Goal: Task Accomplishment & Management: Use online tool/utility

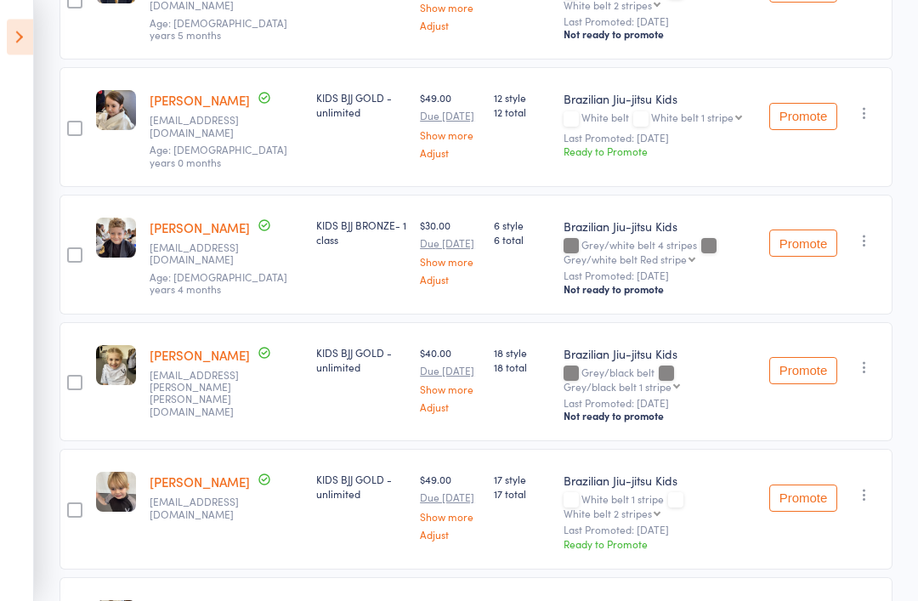
scroll to position [791, 0]
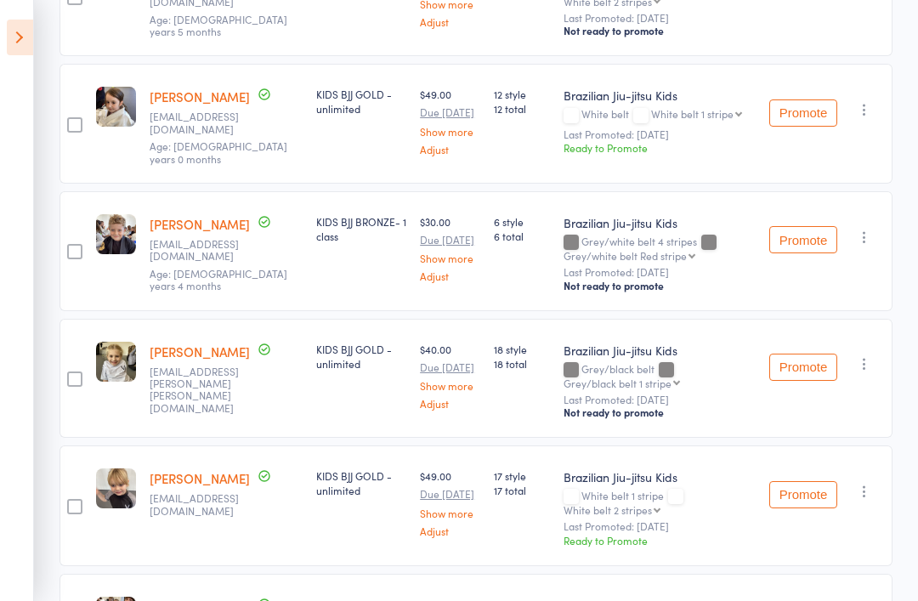
click at [805, 105] on button "Promote" at bounding box center [803, 112] width 68 height 27
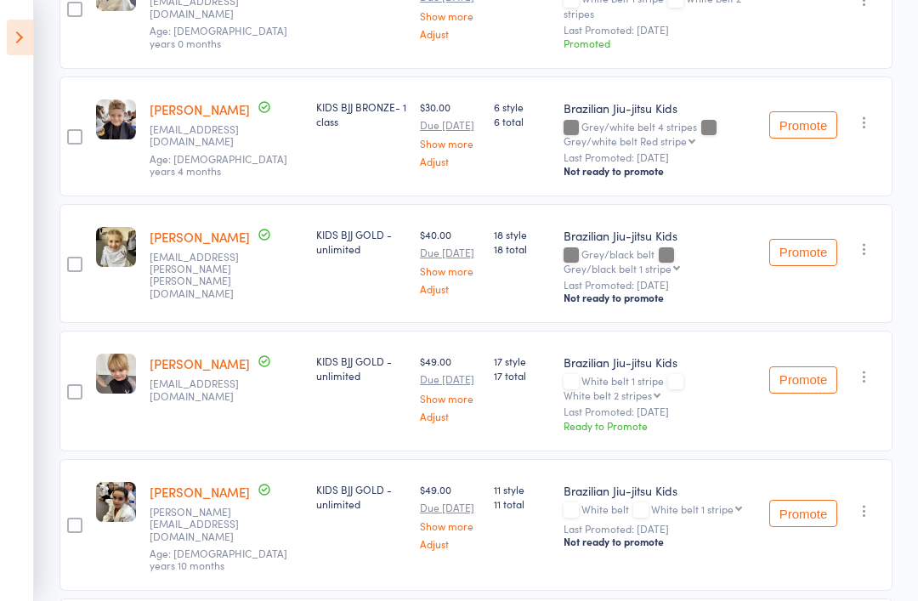
scroll to position [969, 0]
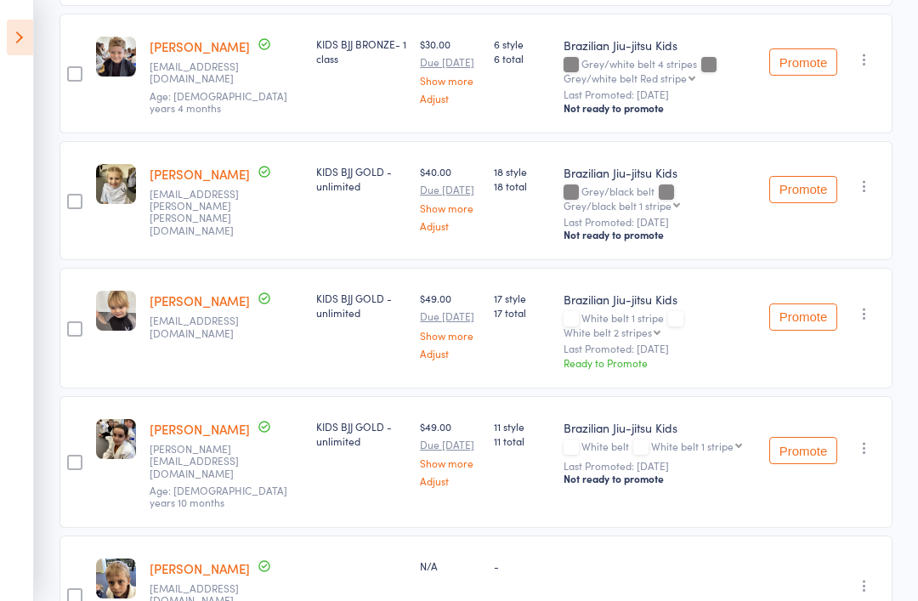
click at [815, 308] on button "Promote" at bounding box center [803, 316] width 68 height 27
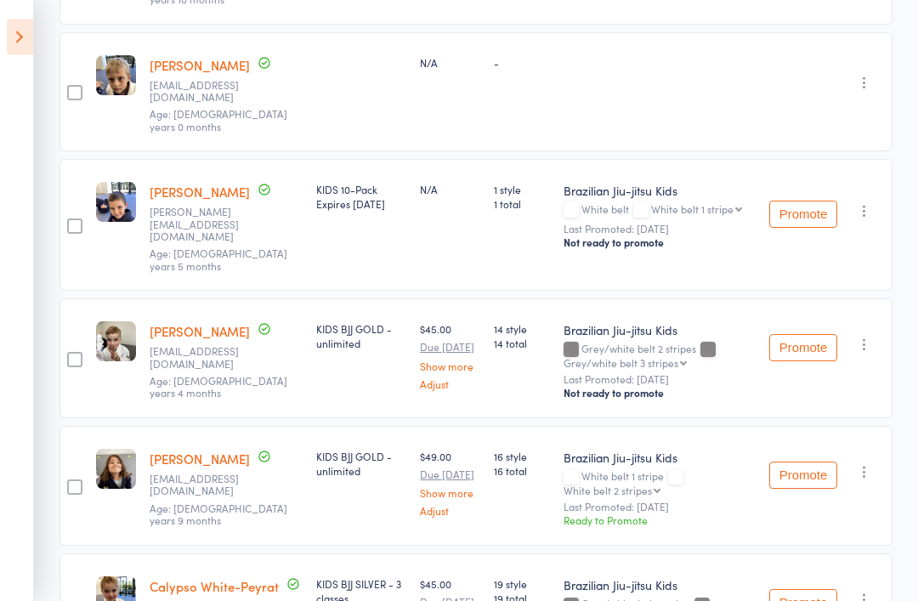
scroll to position [1472, 0]
click at [809, 461] on button "Promote" at bounding box center [803, 474] width 68 height 27
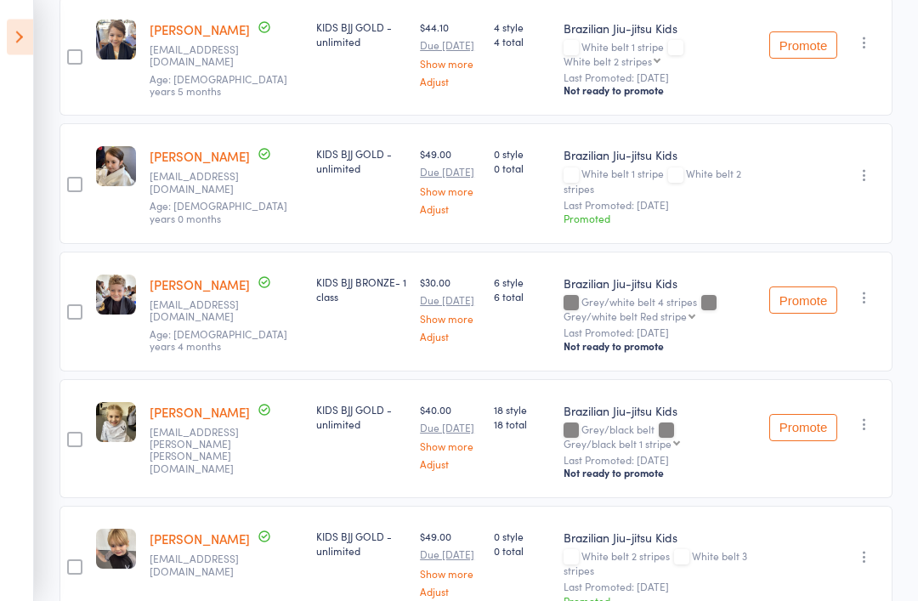
click at [16, 42] on icon at bounding box center [20, 38] width 26 height 36
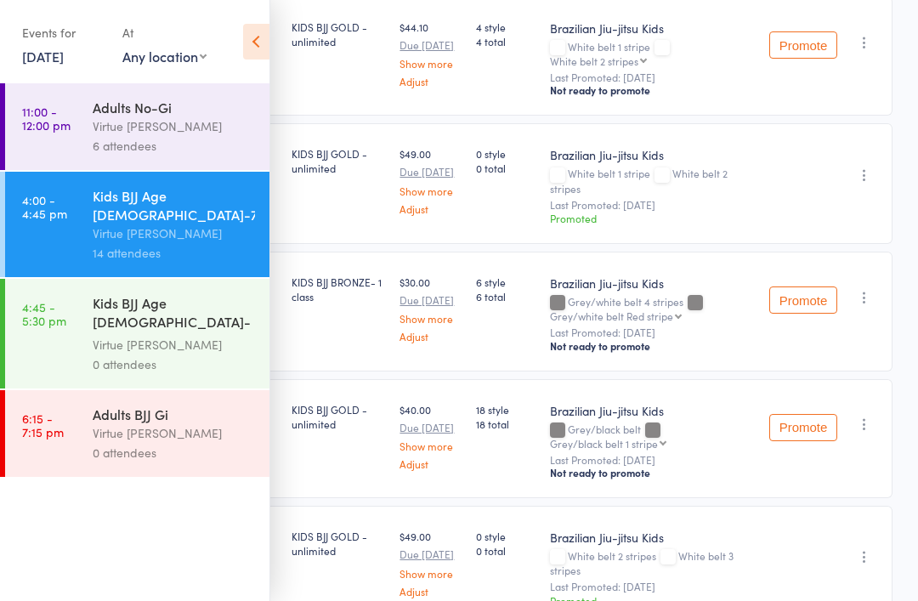
click at [90, 314] on link "4:45 - 5:30 pm Kids BJJ Age [DEMOGRAPHIC_DATA]-[DEMOGRAPHIC_DATA] and Teens Vir…" at bounding box center [137, 334] width 264 height 110
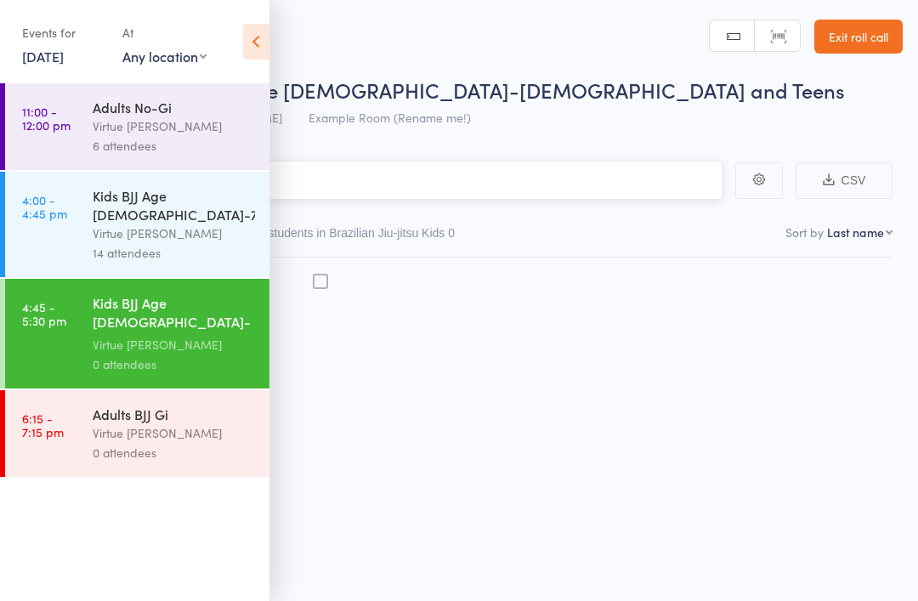
scroll to position [12, 0]
click at [253, 48] on icon at bounding box center [256, 42] width 26 height 36
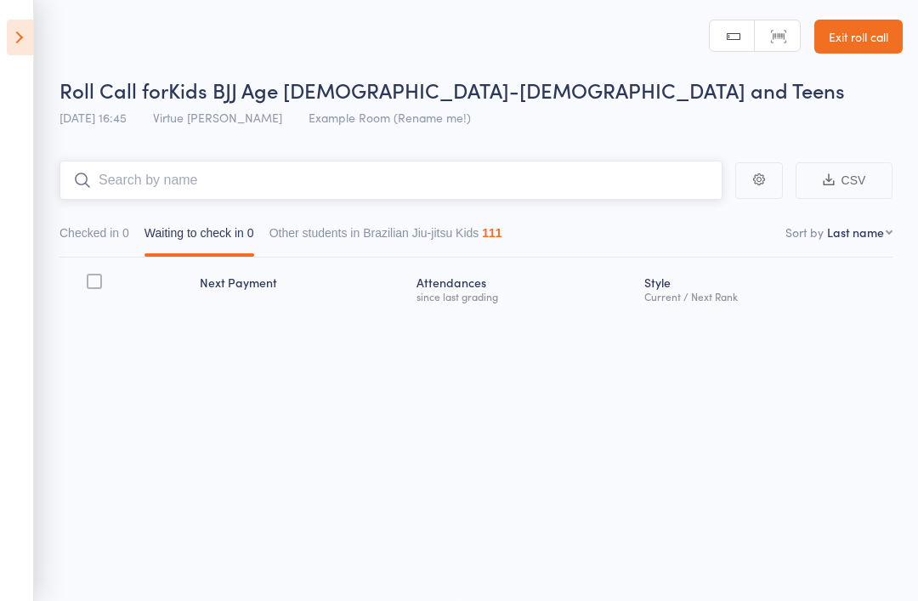
click at [225, 177] on input "search" at bounding box center [390, 180] width 663 height 39
click at [240, 179] on input "search" at bounding box center [390, 180] width 663 height 39
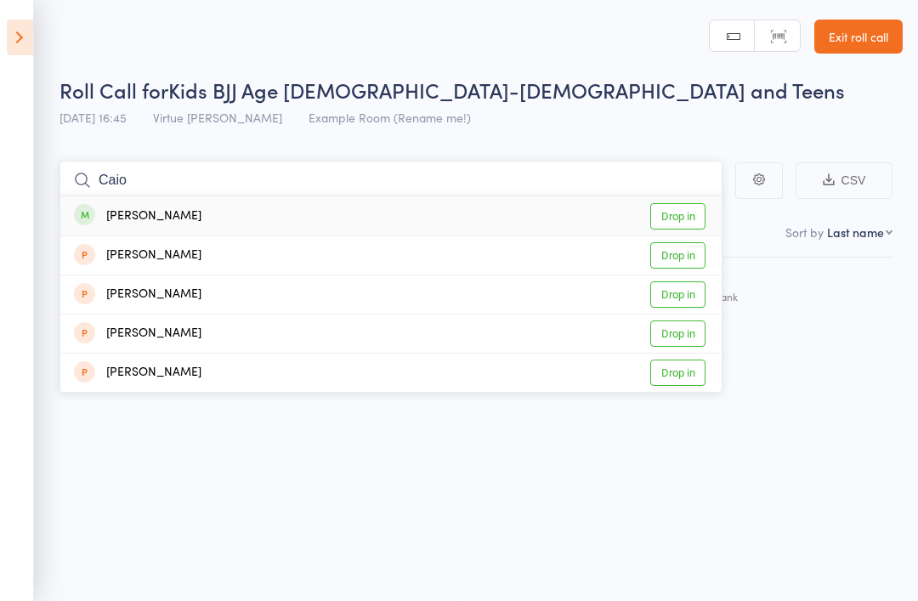
type input "Caio"
click at [692, 210] on link "Drop in" at bounding box center [677, 216] width 55 height 26
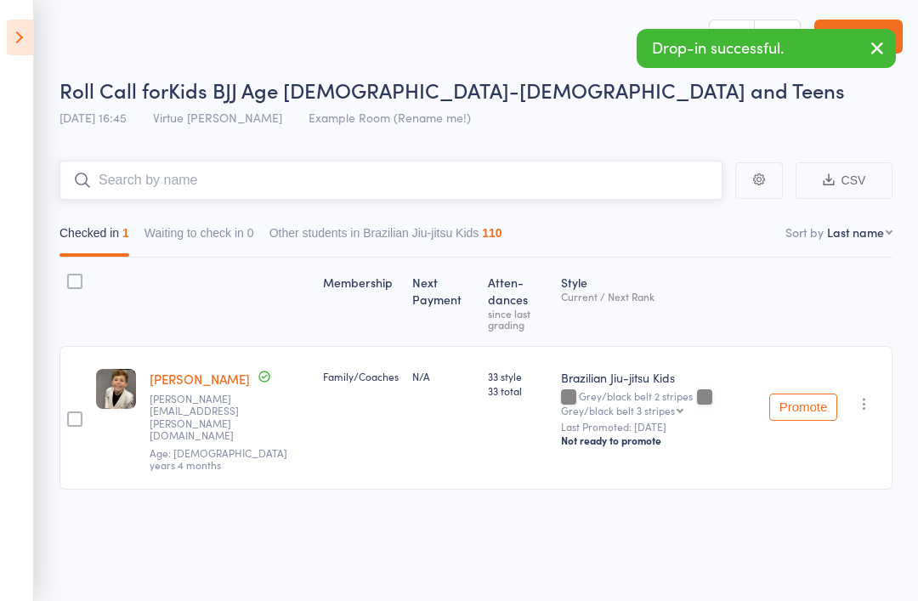
click at [515, 167] on input "search" at bounding box center [390, 180] width 663 height 39
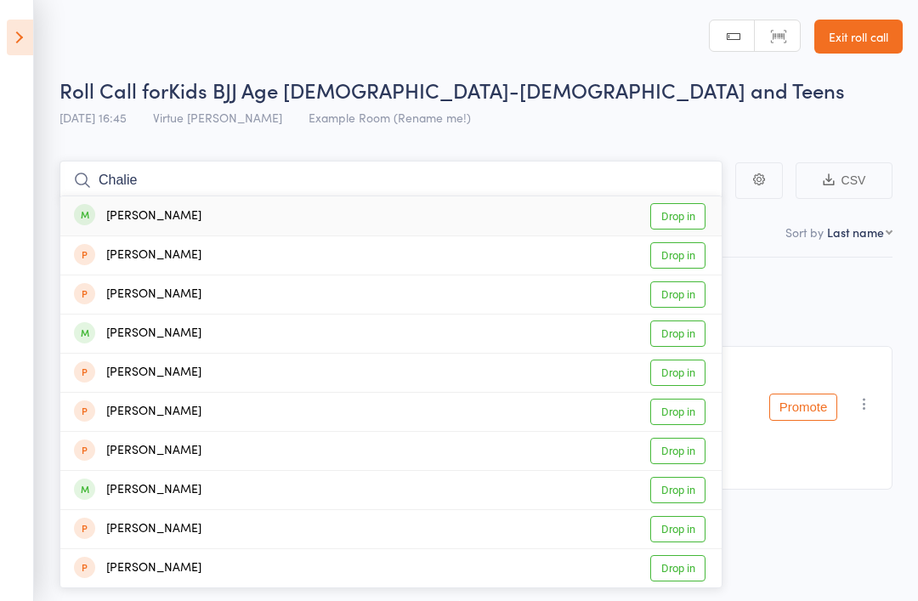
type input "Chalie"
click at [702, 203] on link "Drop in" at bounding box center [677, 216] width 55 height 26
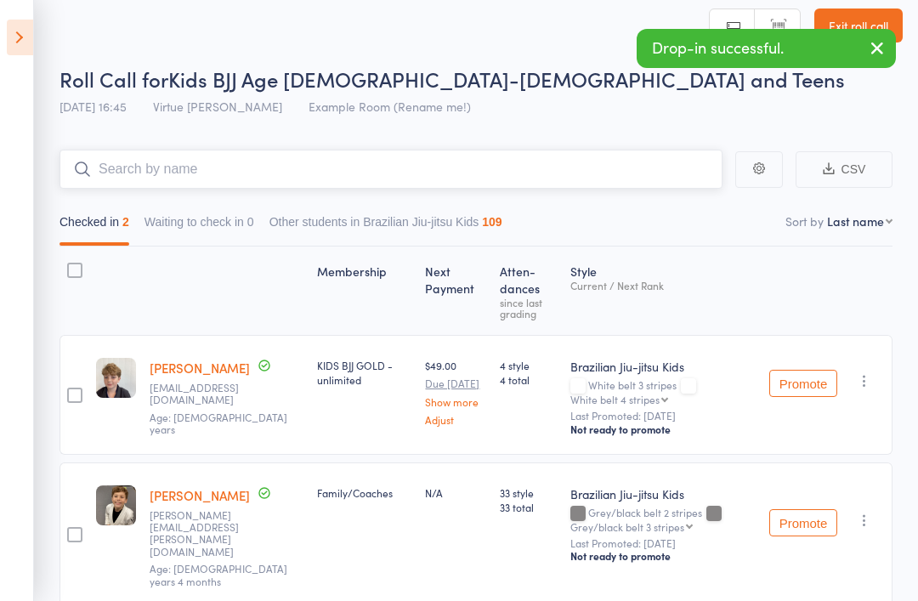
click at [601, 180] on input "search" at bounding box center [390, 169] width 663 height 39
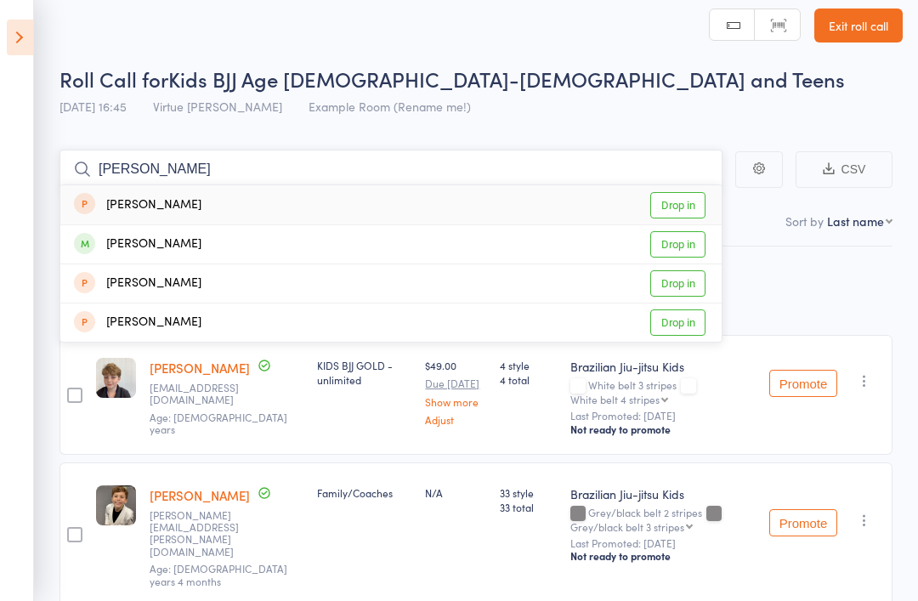
type input "[PERSON_NAME]"
click at [687, 248] on link "Drop in" at bounding box center [677, 244] width 55 height 26
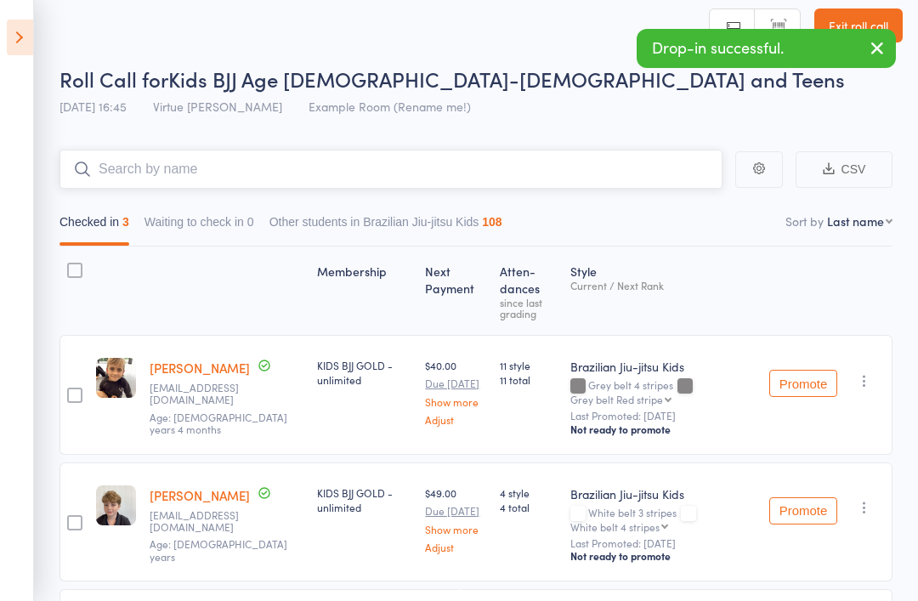
click at [620, 172] on input "search" at bounding box center [390, 169] width 663 height 39
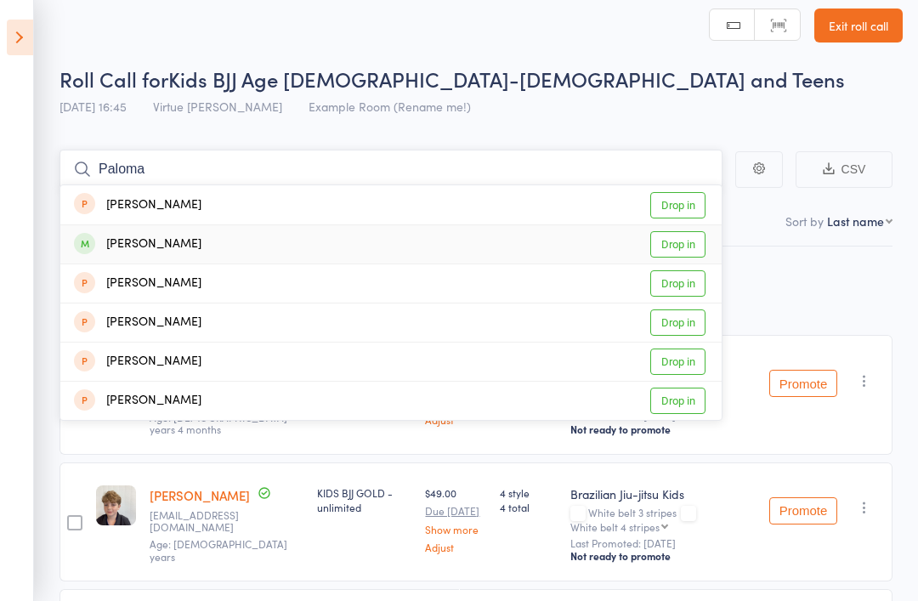
type input "Paloma"
click at [692, 246] on link "Drop in" at bounding box center [677, 244] width 55 height 26
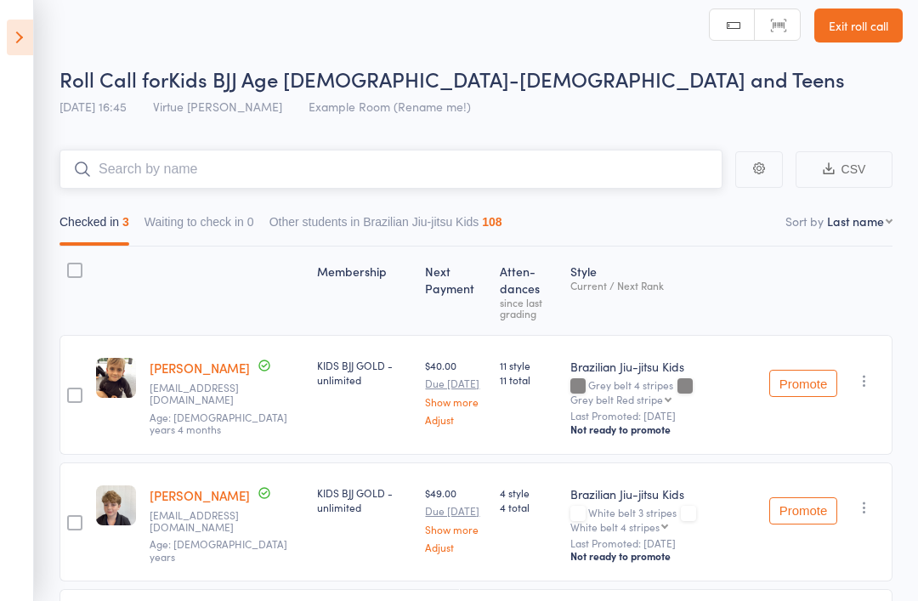
click at [678, 181] on input "search" at bounding box center [390, 169] width 663 height 39
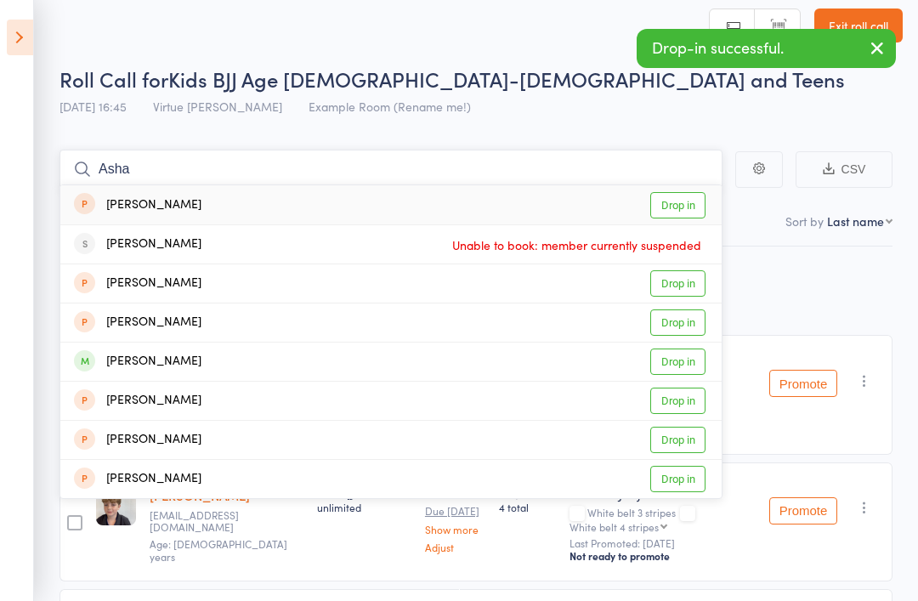
type input "Asha"
click at [697, 367] on link "Drop in" at bounding box center [677, 361] width 55 height 26
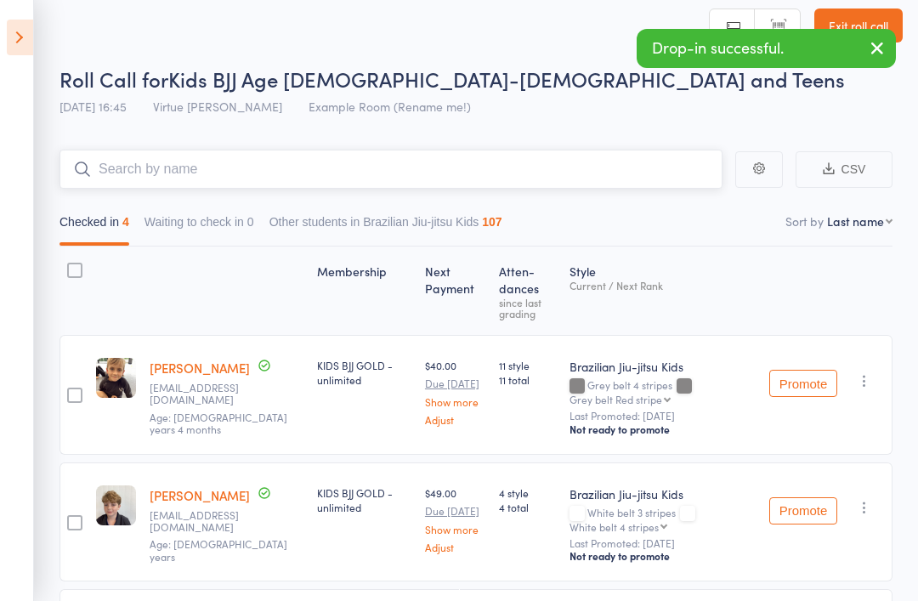
click at [650, 182] on input "search" at bounding box center [390, 169] width 663 height 39
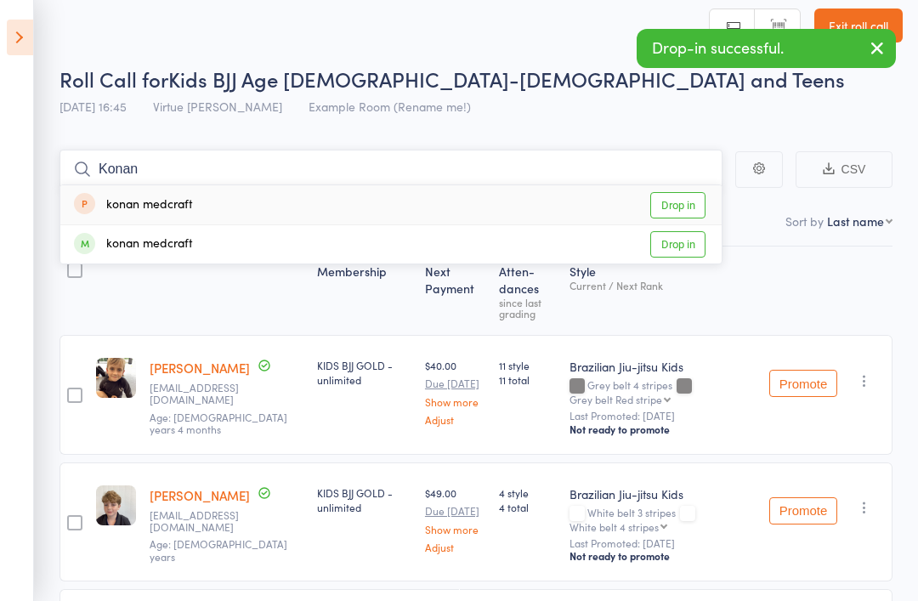
type input "Konan"
click at [688, 248] on link "Drop in" at bounding box center [677, 244] width 55 height 26
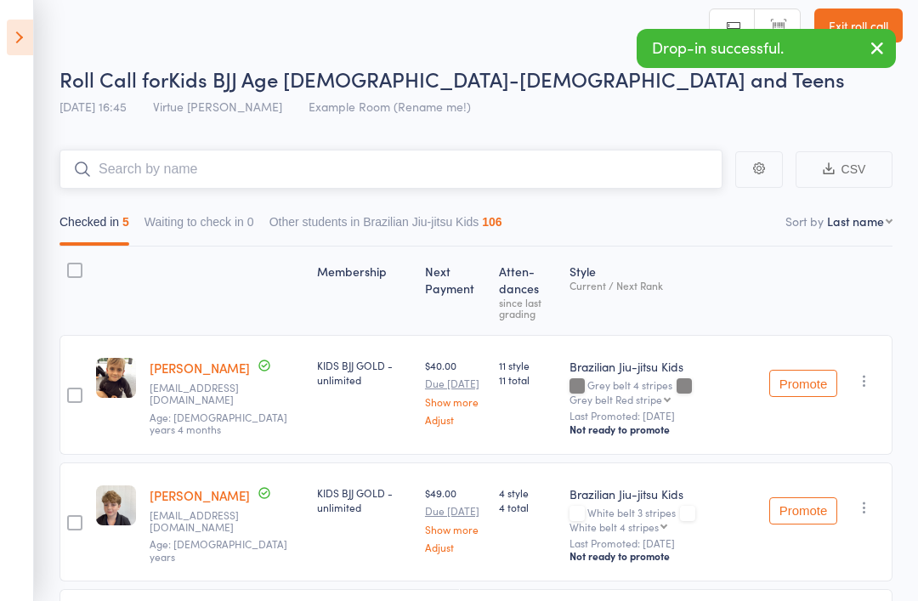
click at [675, 184] on input "search" at bounding box center [390, 169] width 663 height 39
click at [652, 164] on input "Kaiin" at bounding box center [390, 169] width 663 height 39
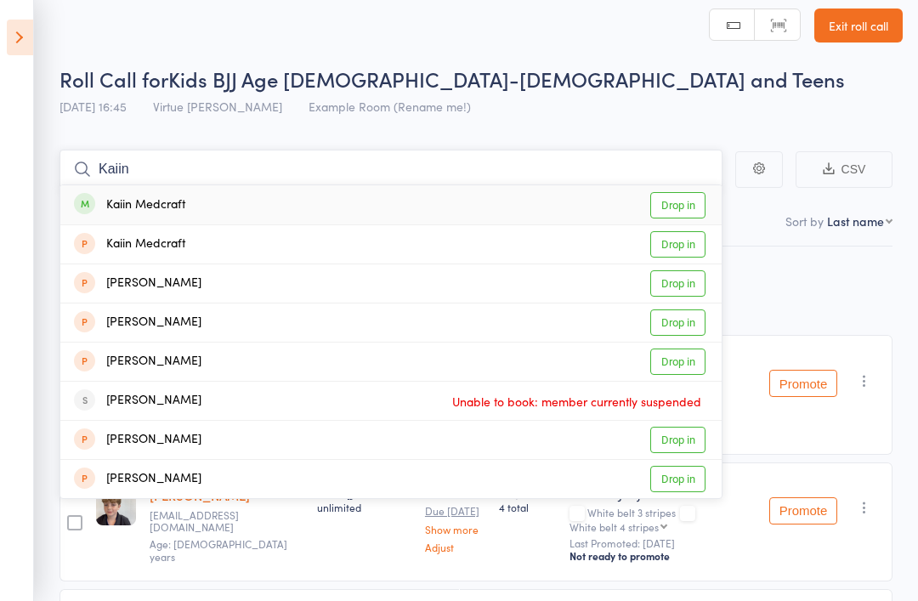
type input "Kaiin"
click at [682, 200] on link "Drop in" at bounding box center [677, 205] width 55 height 26
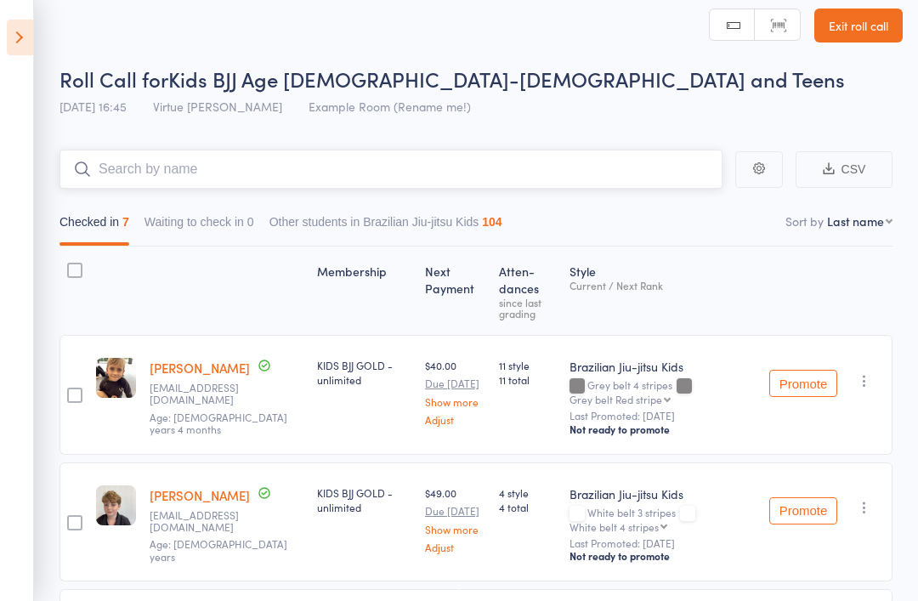
click at [670, 187] on input "search" at bounding box center [390, 169] width 663 height 39
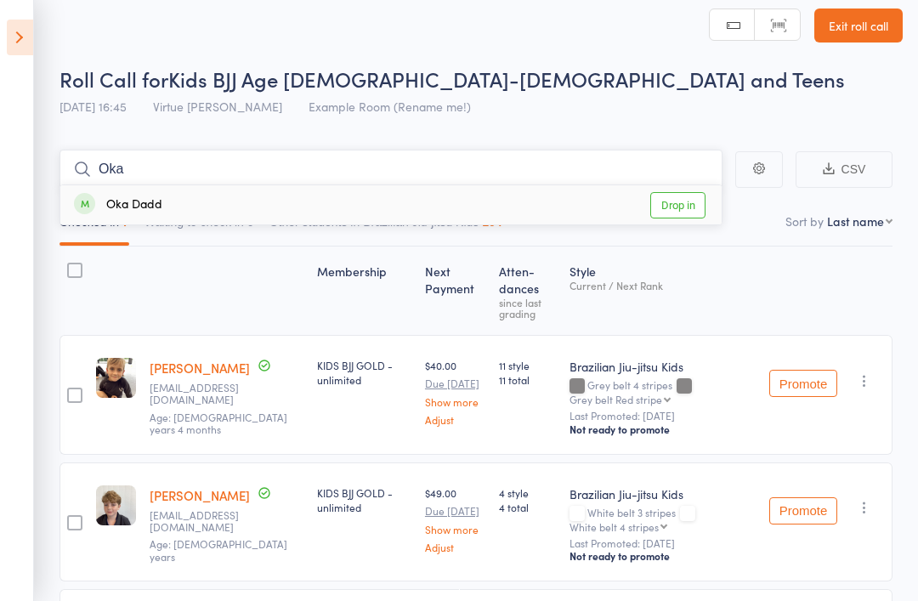
type input "Oka"
click at [695, 207] on link "Drop in" at bounding box center [677, 205] width 55 height 26
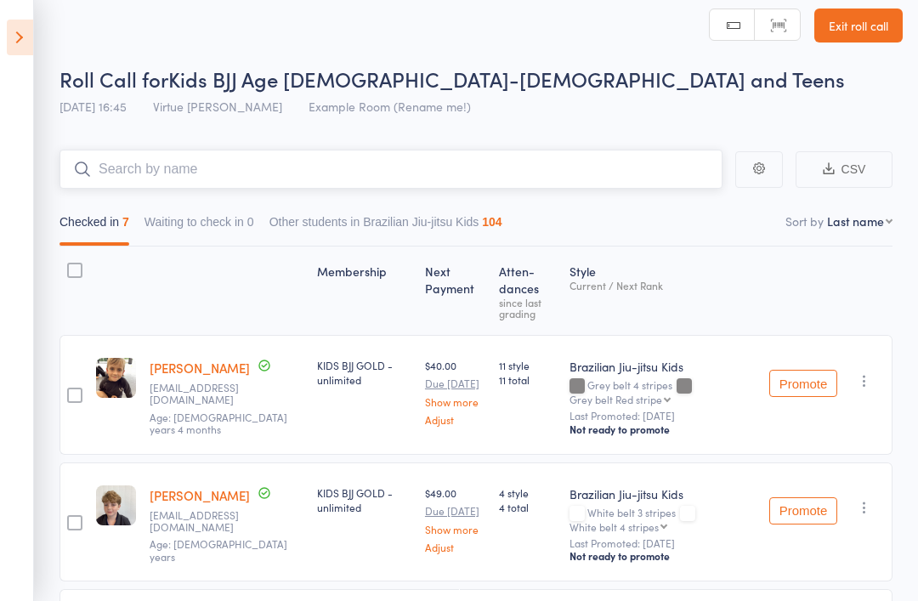
click at [677, 173] on input "search" at bounding box center [390, 169] width 663 height 39
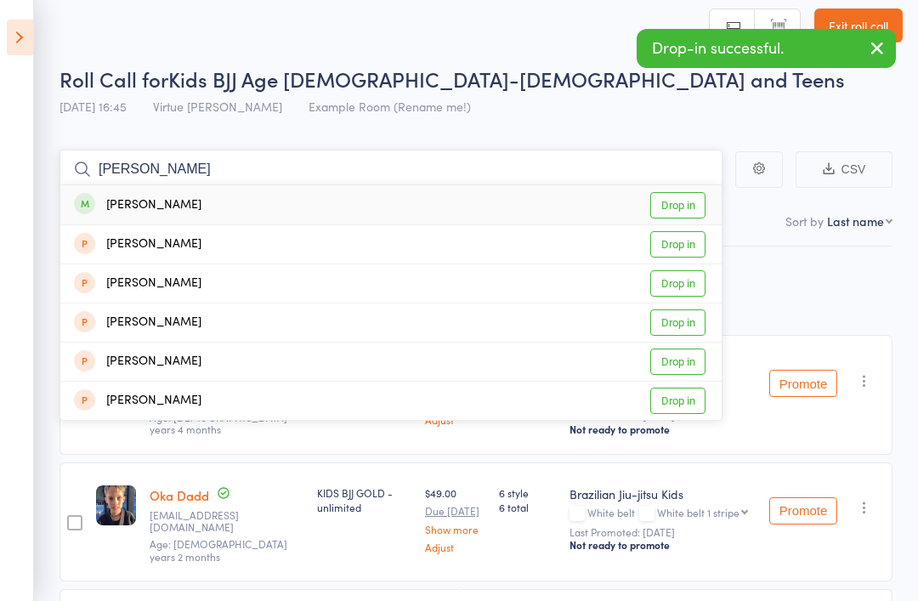
type input "[PERSON_NAME]"
click at [690, 206] on link "Drop in" at bounding box center [677, 205] width 55 height 26
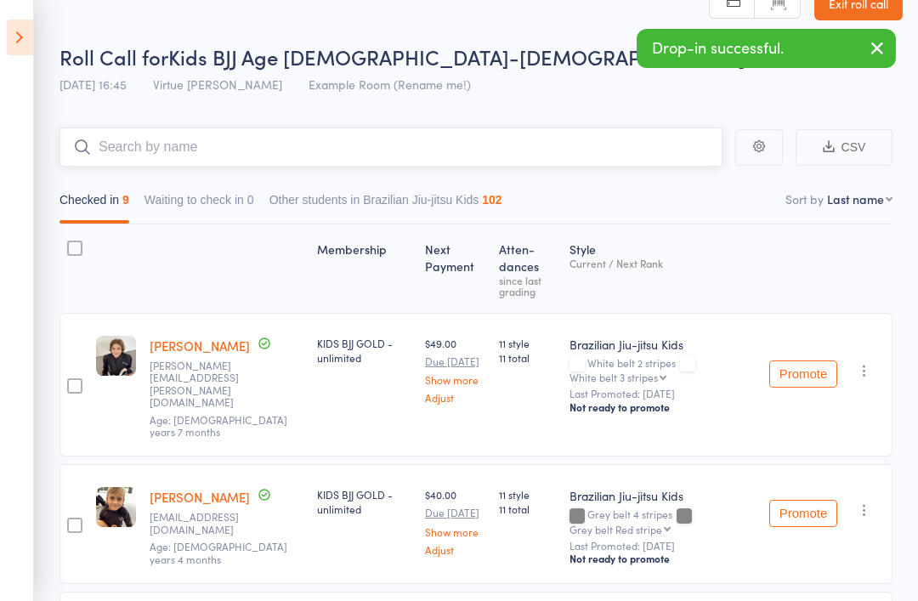
scroll to position [0, 0]
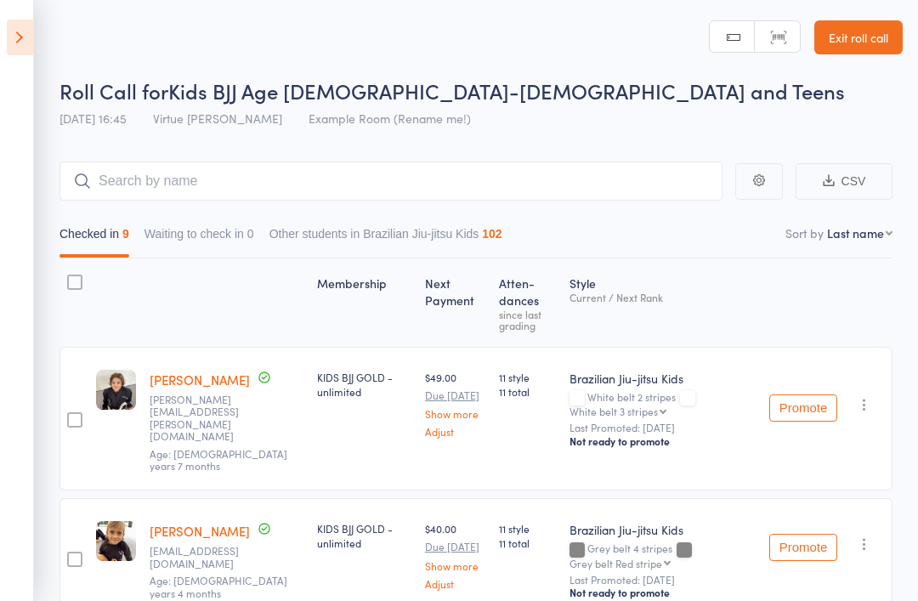
click at [14, 33] on icon at bounding box center [20, 38] width 26 height 36
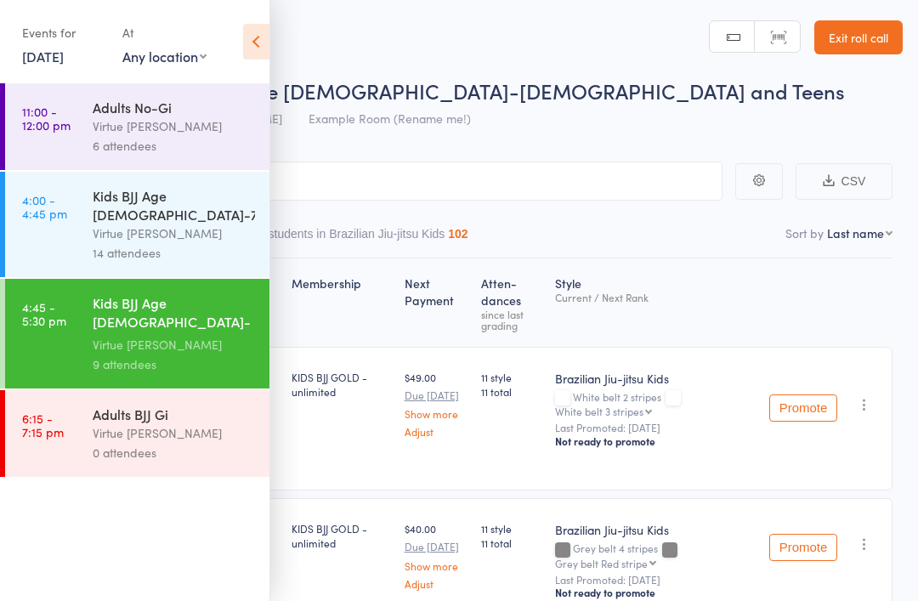
click at [202, 423] on div "Virtue [PERSON_NAME]" at bounding box center [174, 433] width 162 height 20
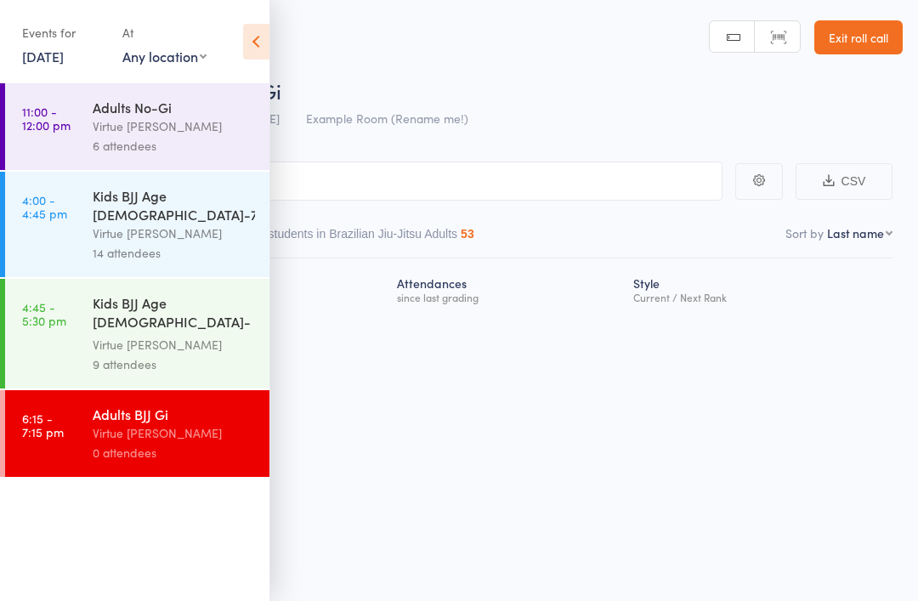
click at [227, 335] on div "Virtue [PERSON_NAME]" at bounding box center [174, 345] width 162 height 20
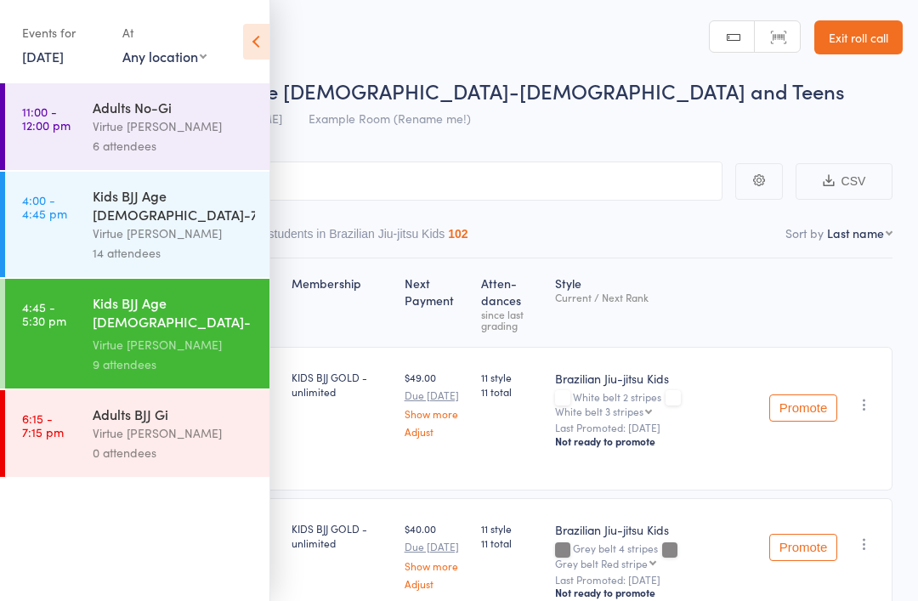
click at [268, 31] on icon at bounding box center [256, 42] width 26 height 36
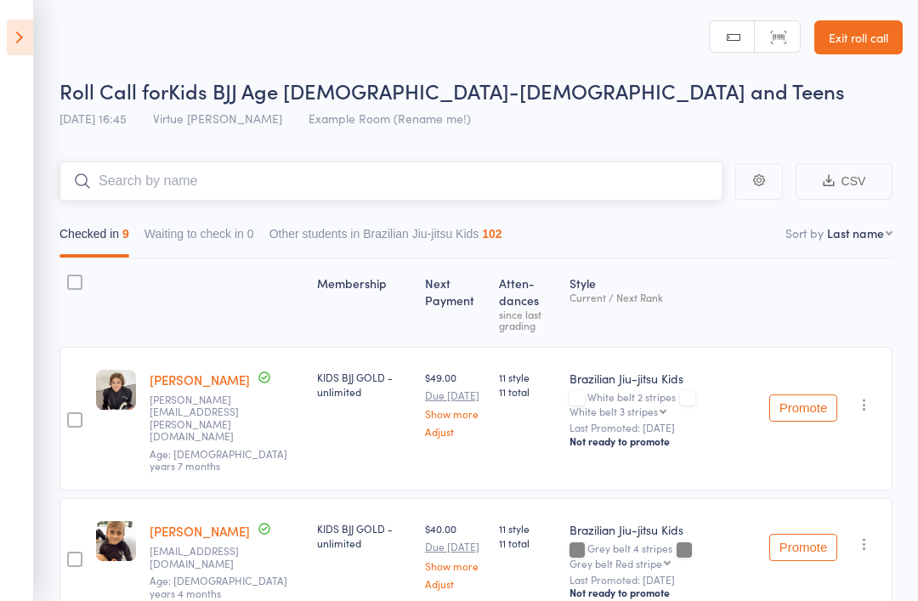
click at [426, 184] on input "search" at bounding box center [390, 180] width 663 height 39
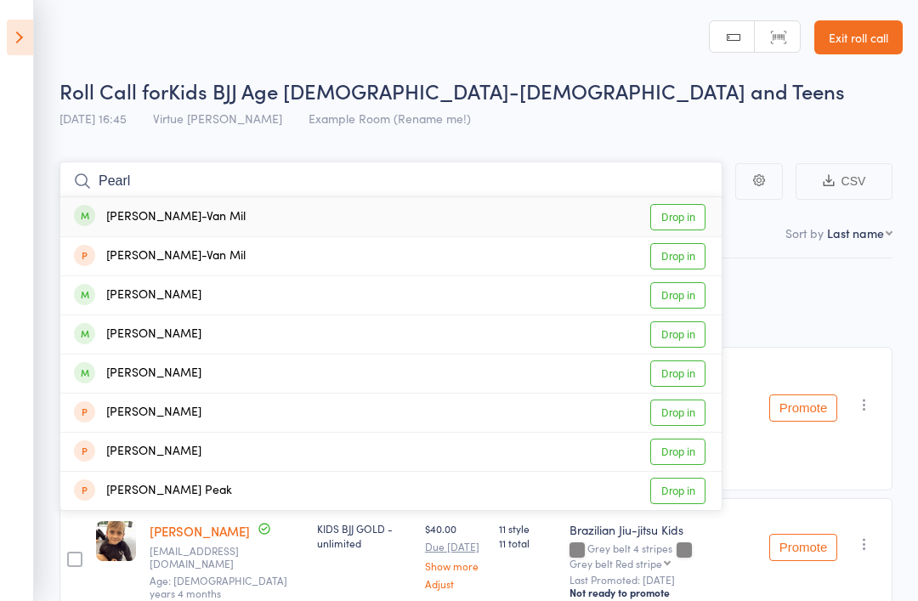
type input "Pearl"
click at [689, 218] on link "Drop in" at bounding box center [677, 217] width 55 height 26
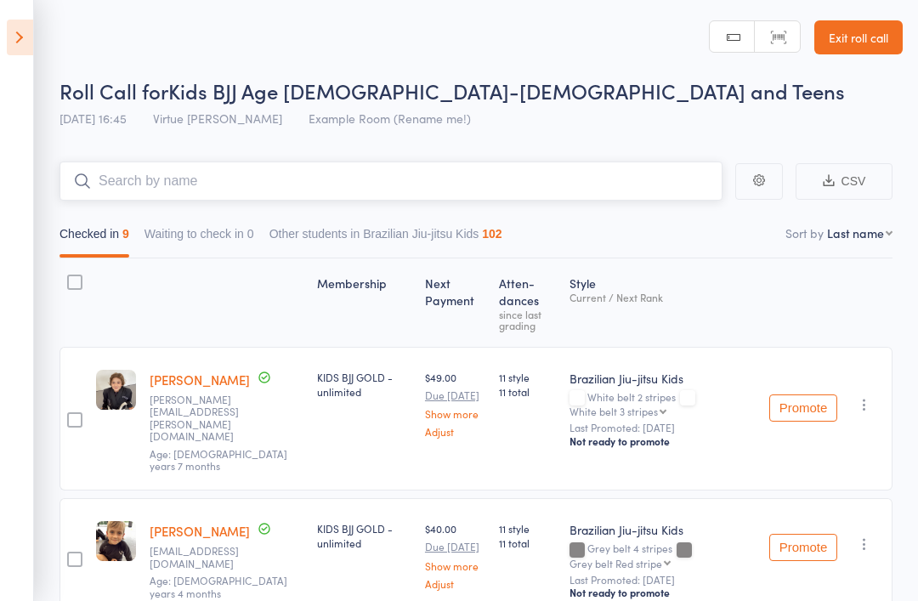
click at [653, 187] on input "search" at bounding box center [390, 180] width 663 height 39
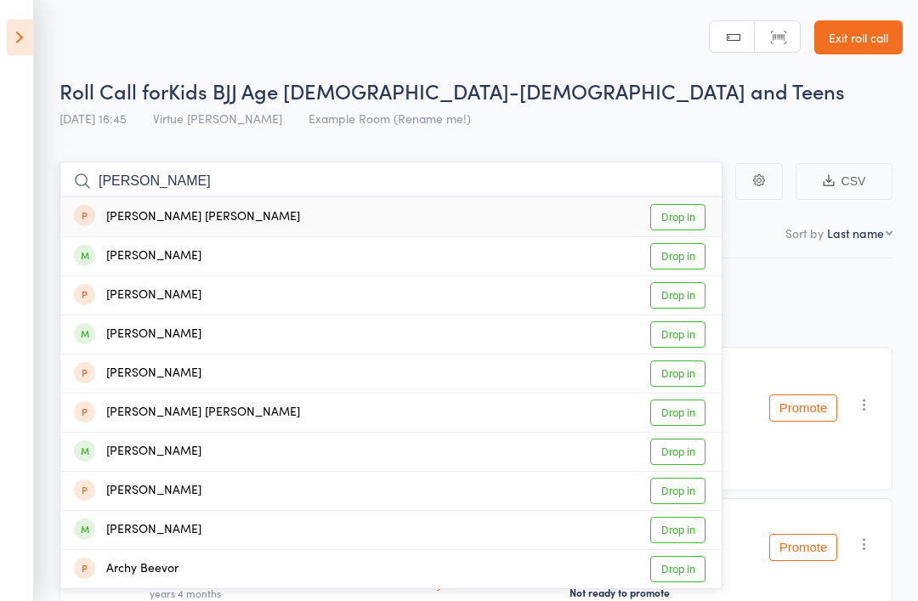
type input "[PERSON_NAME]"
click at [687, 259] on link "Drop in" at bounding box center [677, 256] width 55 height 26
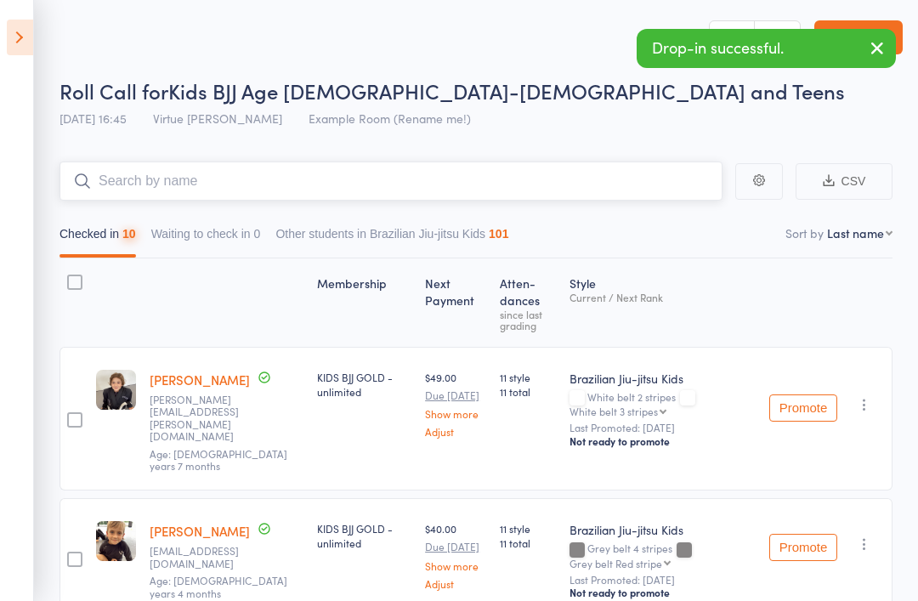
click at [642, 187] on input "search" at bounding box center [390, 180] width 663 height 39
type input "K"
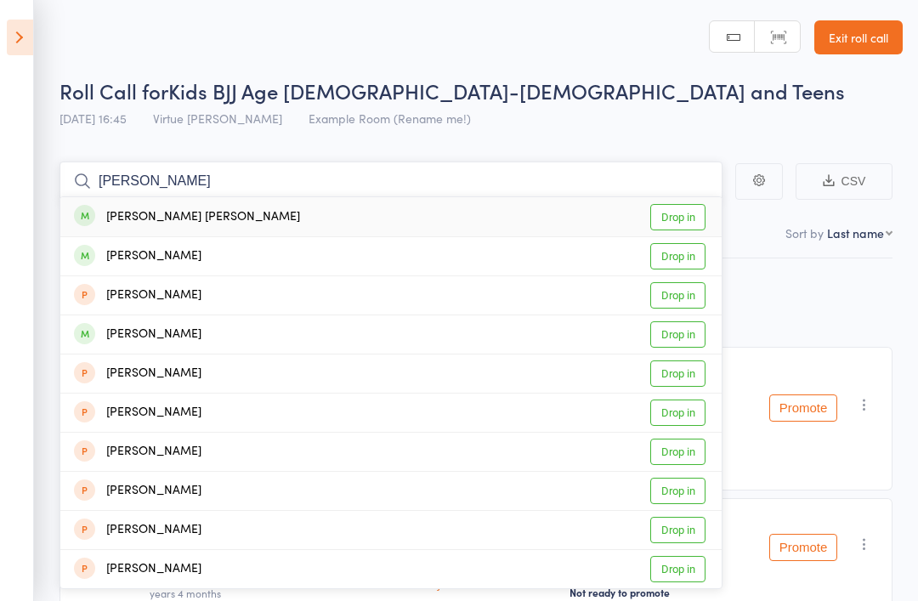
type input "[PERSON_NAME]"
click at [688, 218] on link "Drop in" at bounding box center [677, 217] width 55 height 26
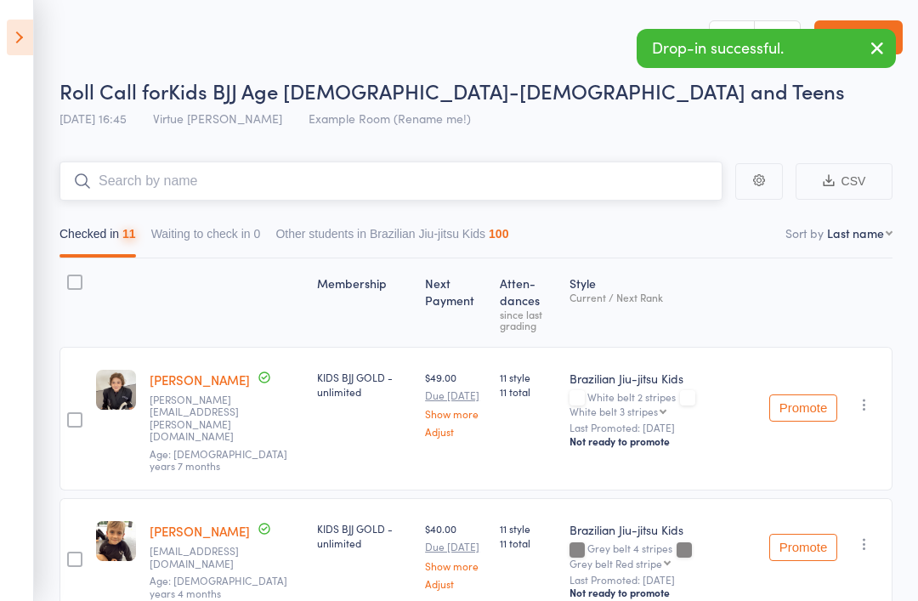
click at [636, 187] on input "search" at bounding box center [390, 180] width 663 height 39
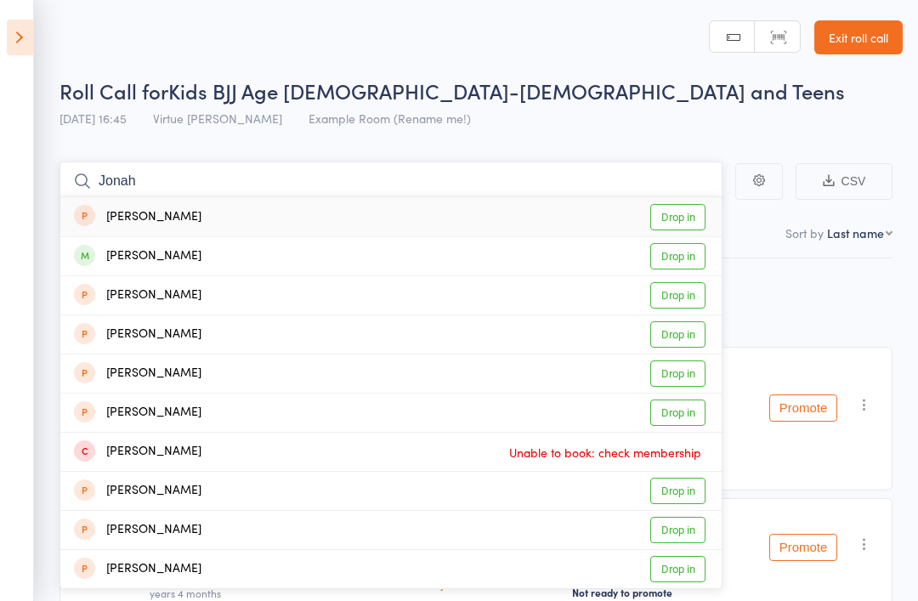
type input "Jonah"
click at [686, 257] on link "Drop in" at bounding box center [677, 256] width 55 height 26
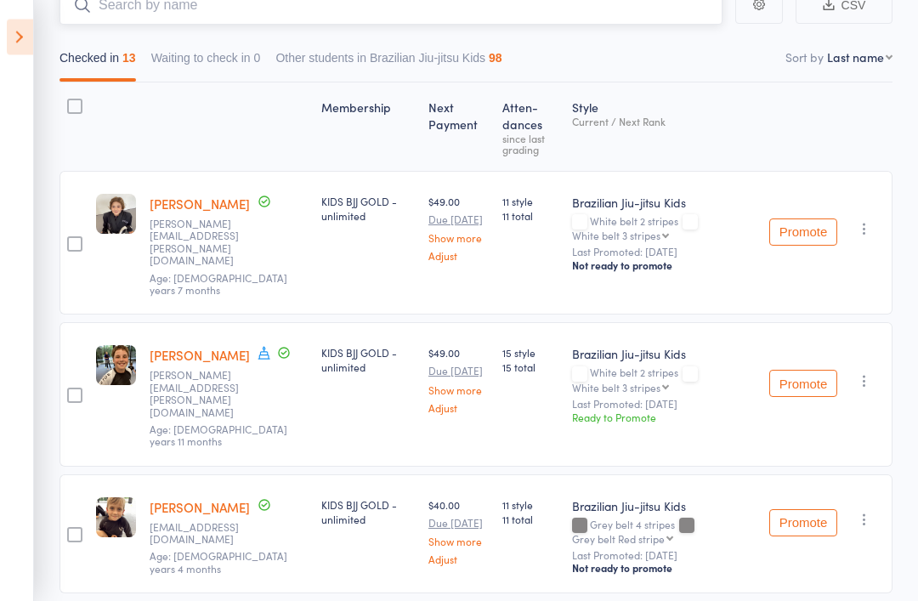
scroll to position [176, 0]
click at [194, 346] on link "[PERSON_NAME]" at bounding box center [200, 355] width 100 height 18
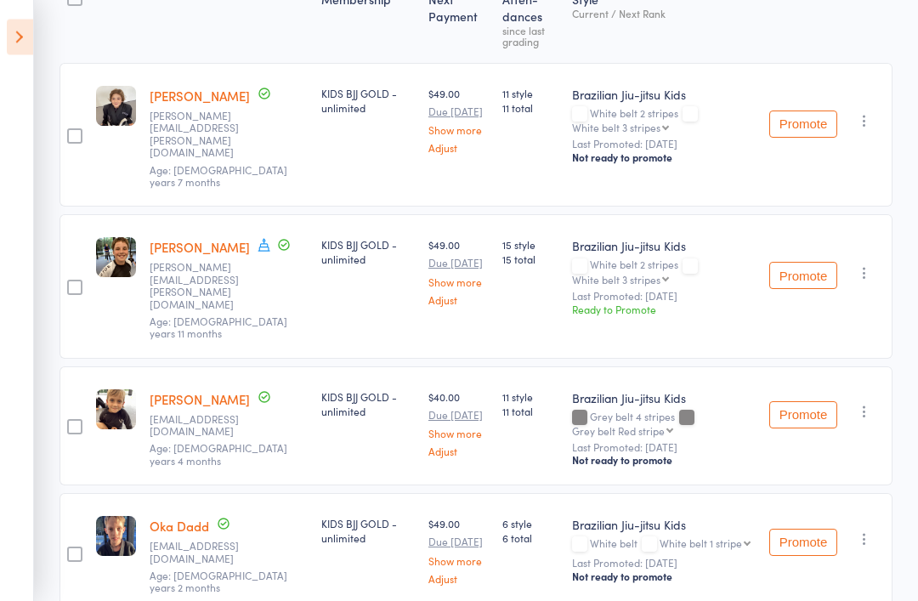
scroll to position [284, 0]
click at [184, 238] on link "[PERSON_NAME]" at bounding box center [200, 247] width 100 height 18
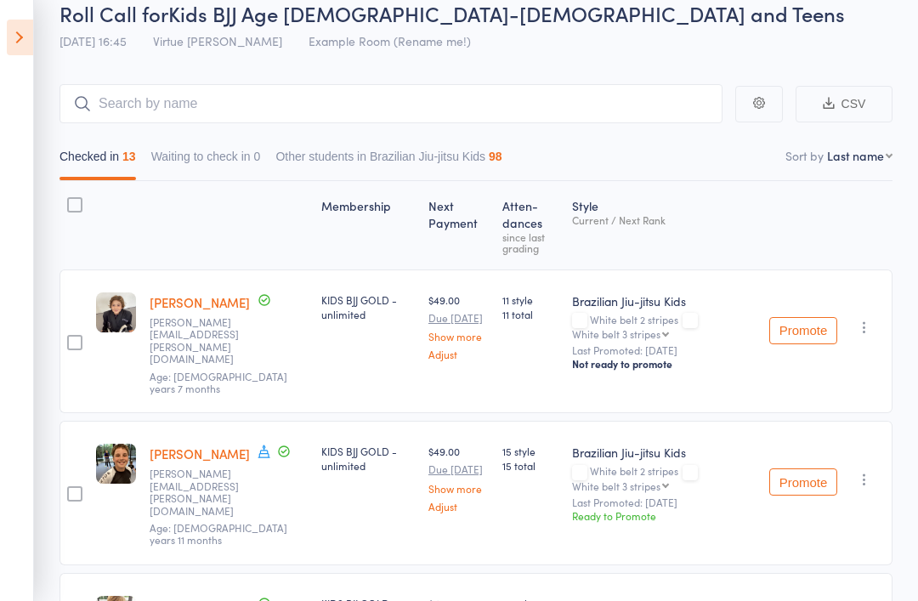
scroll to position [0, 0]
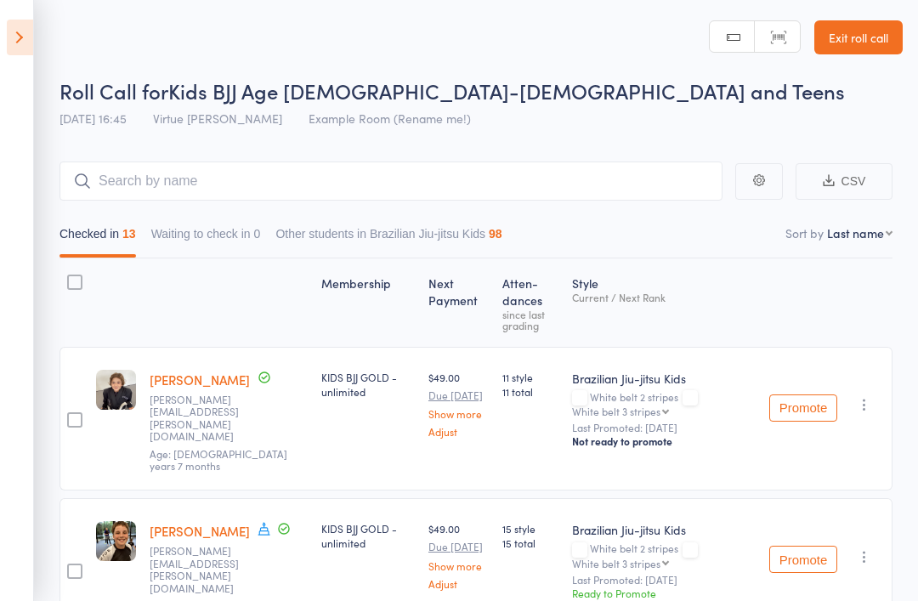
click at [9, 44] on icon at bounding box center [20, 38] width 26 height 36
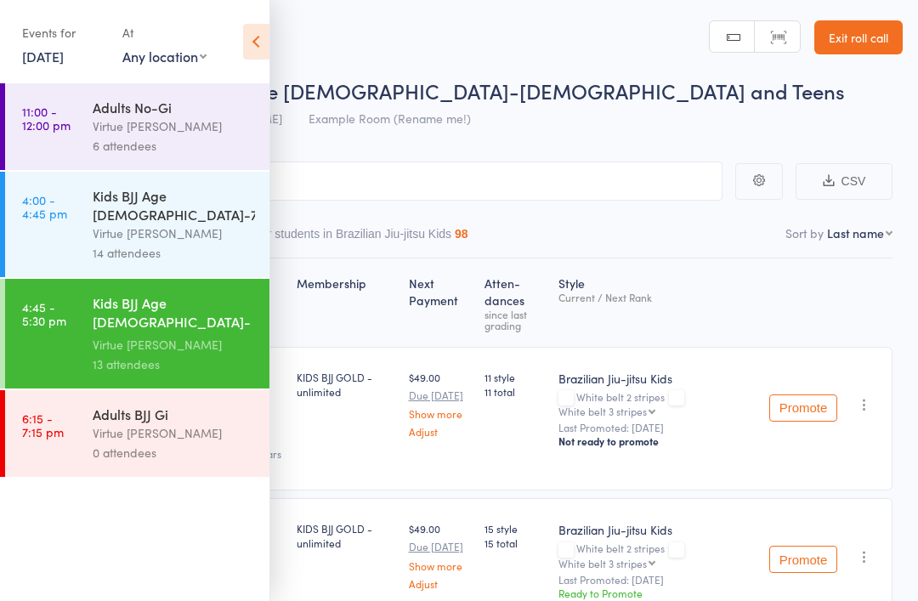
click at [267, 38] on icon at bounding box center [256, 42] width 26 height 36
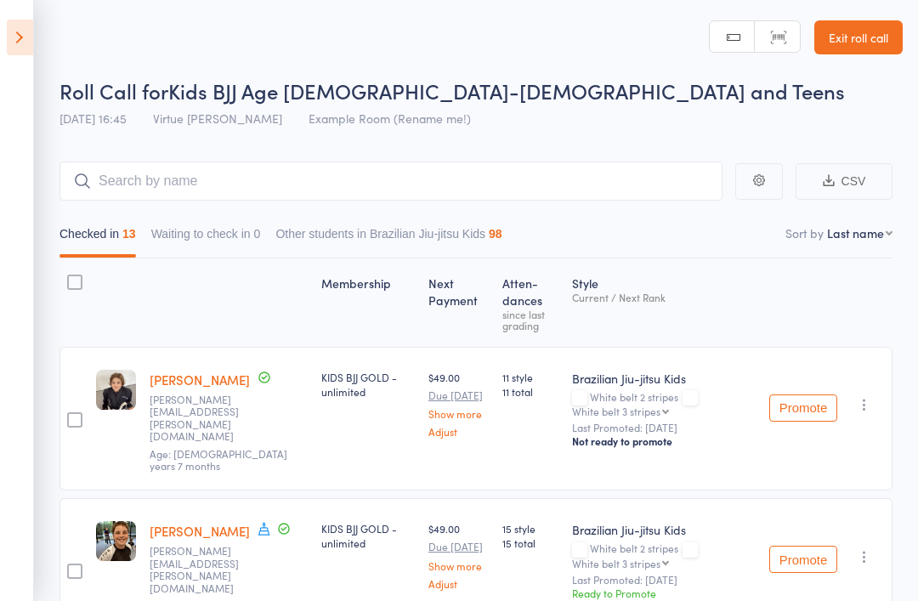
click at [854, 43] on link "Exit roll call" at bounding box center [858, 37] width 88 height 34
